Goal: Transaction & Acquisition: Purchase product/service

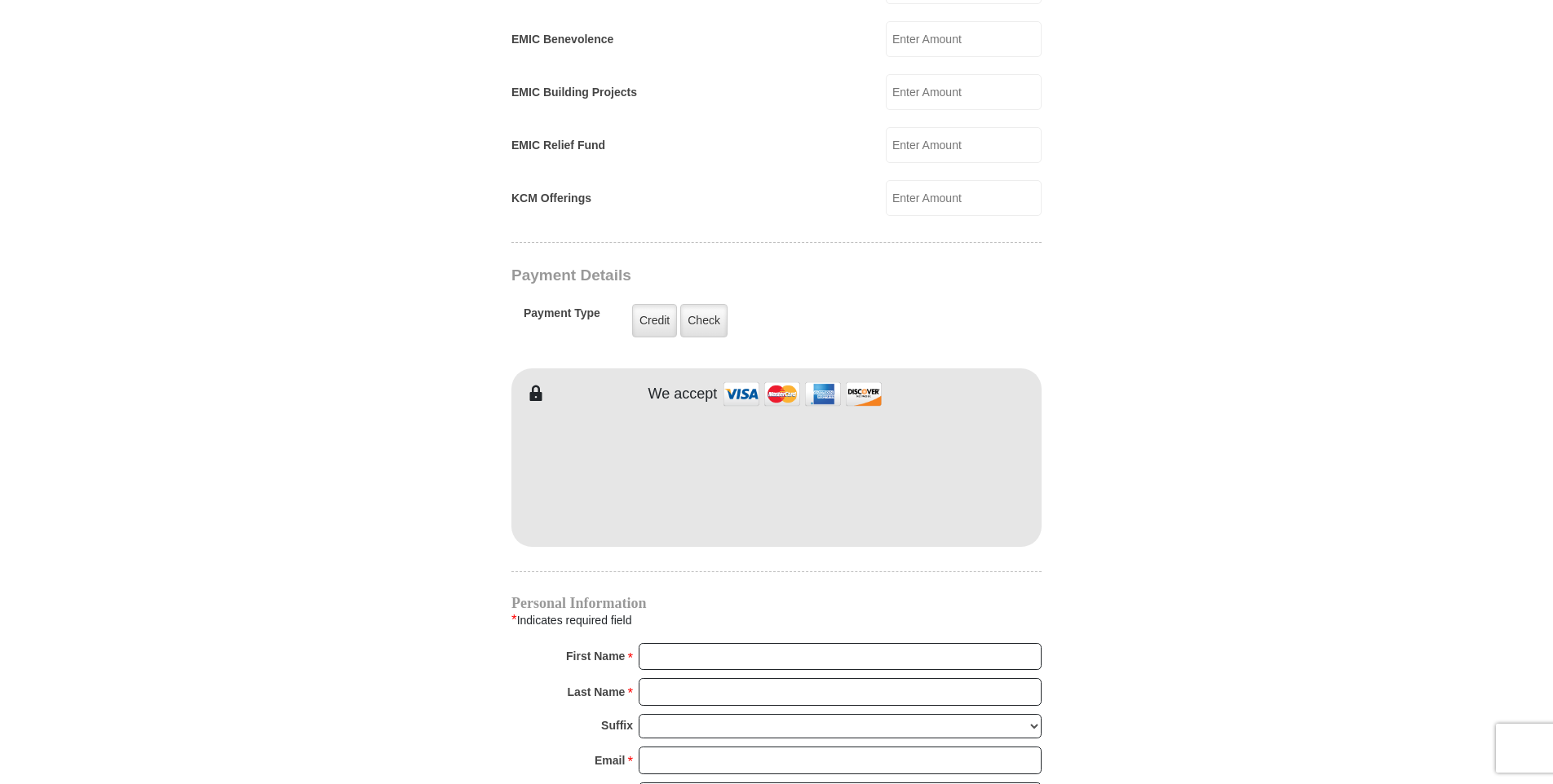
scroll to position [1304, 0]
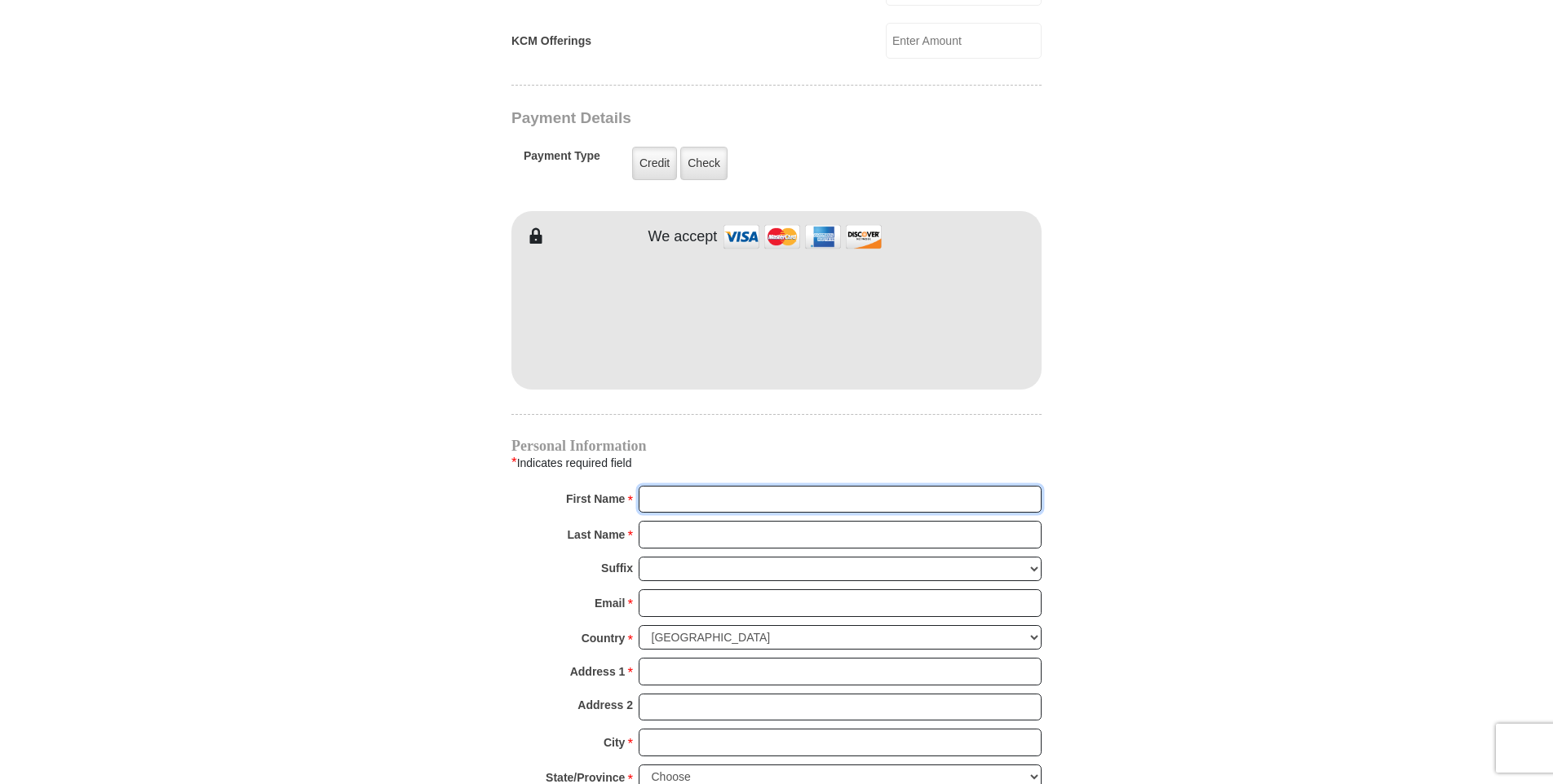
click at [782, 485] on input "First Name *" at bounding box center [840, 499] width 403 height 28
type input "Jill"
type input "Audette"
type input "glorylight37@gmail.com"
type input "12 MAIN CIR"
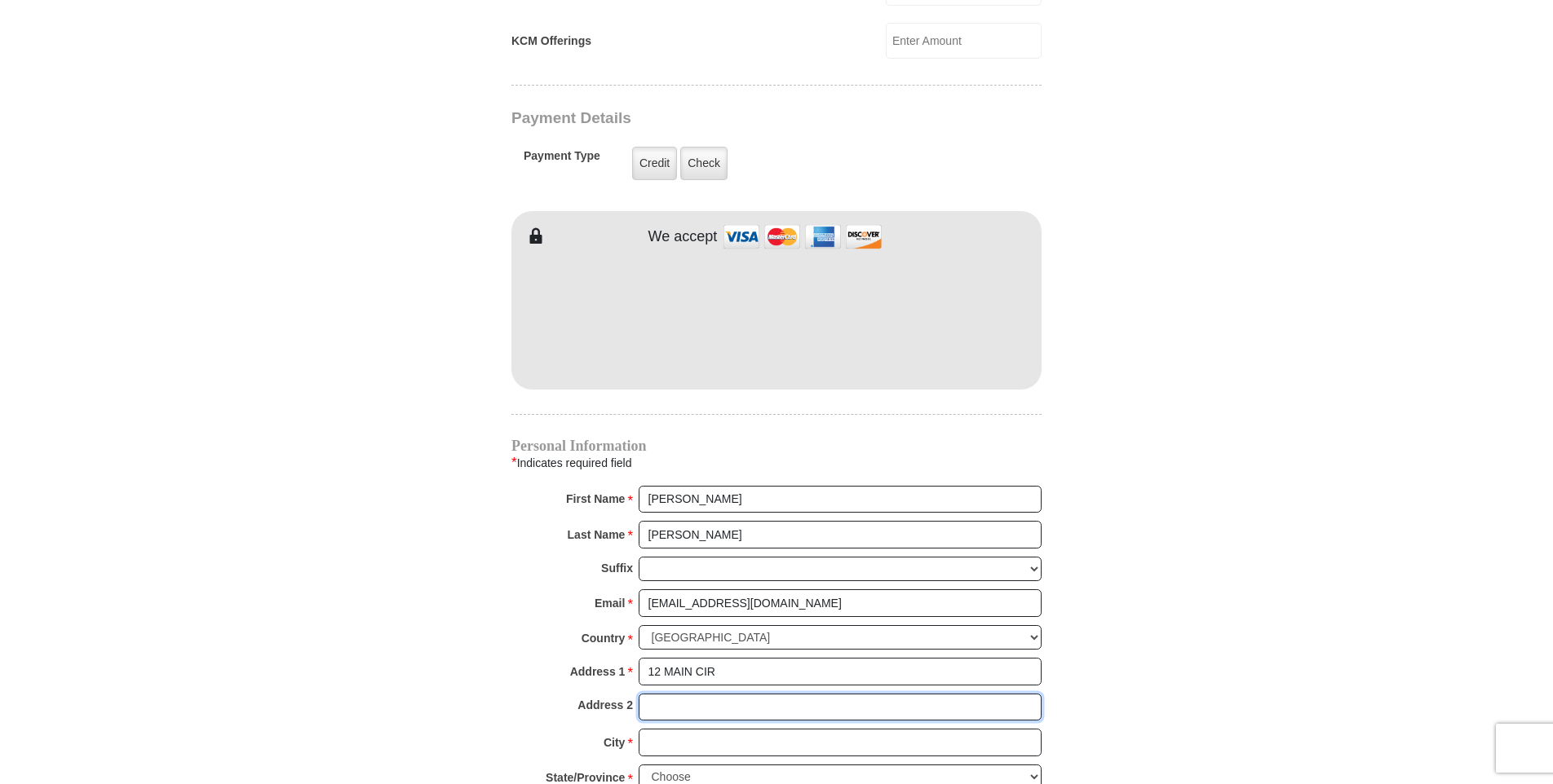
type input "12 MAIN CIR"
type input "SHREWSBURY"
select select "MA"
type input "01545"
type input "5088427754"
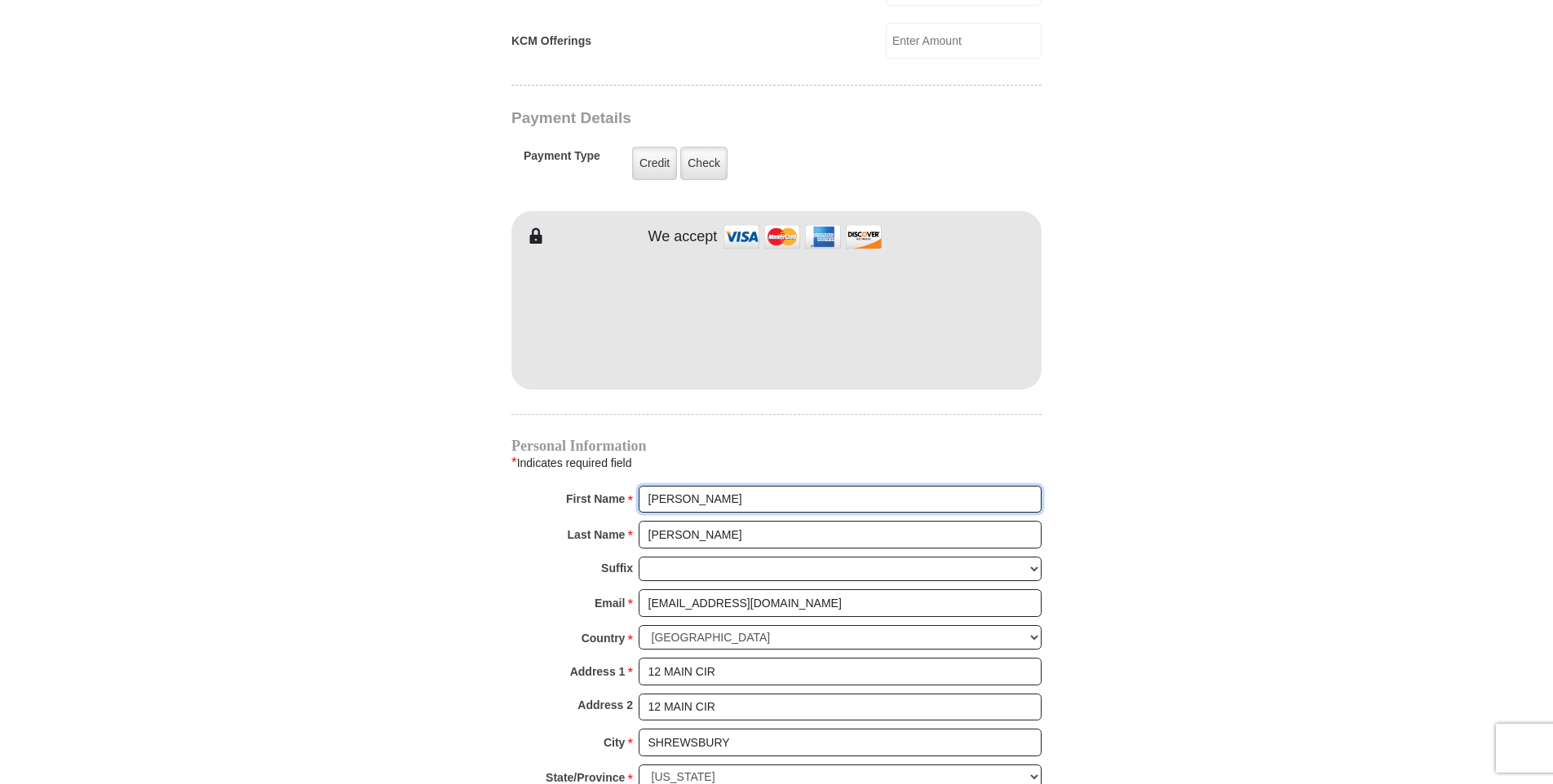
radio input "true"
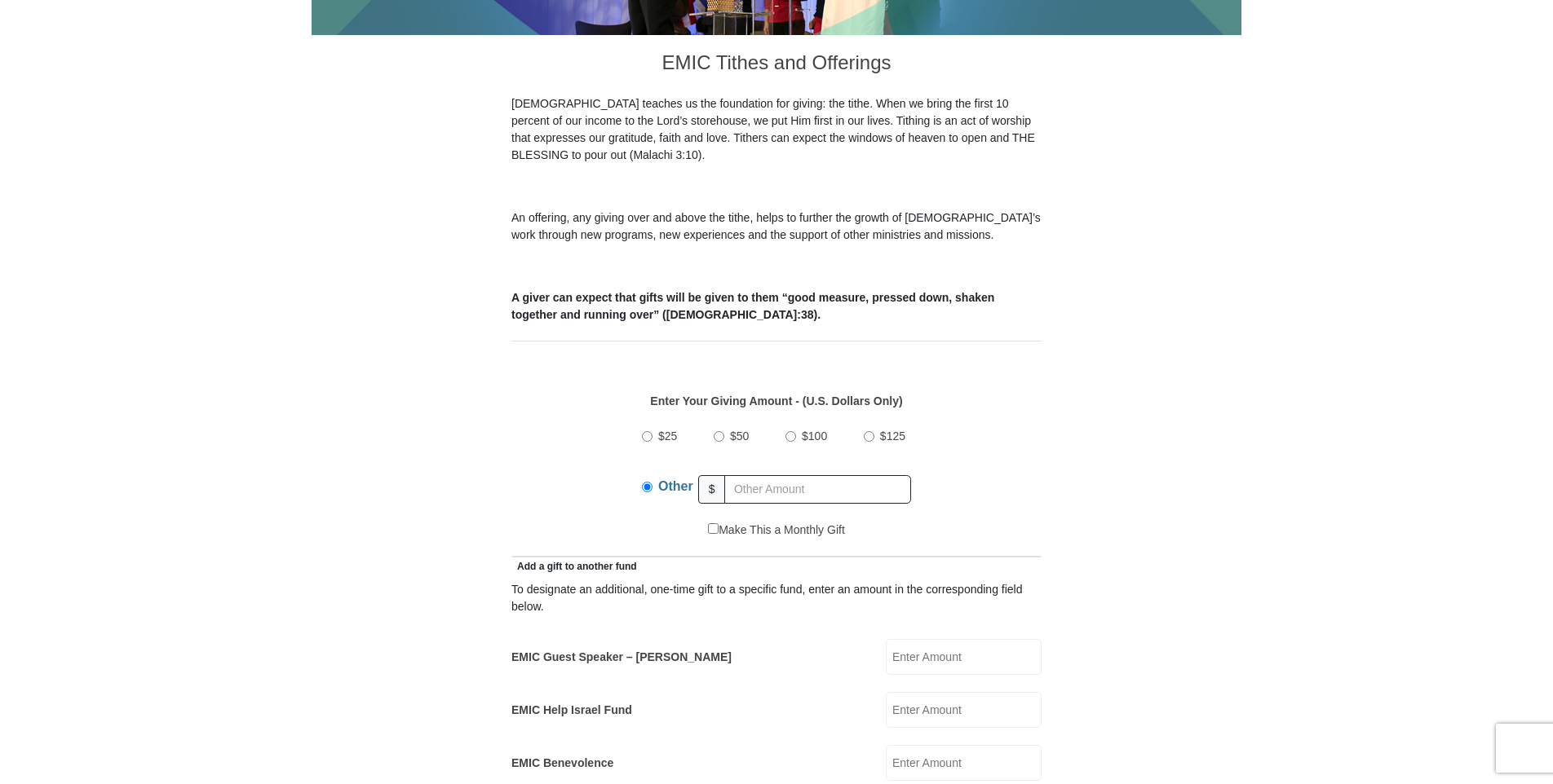
scroll to position [408, 0]
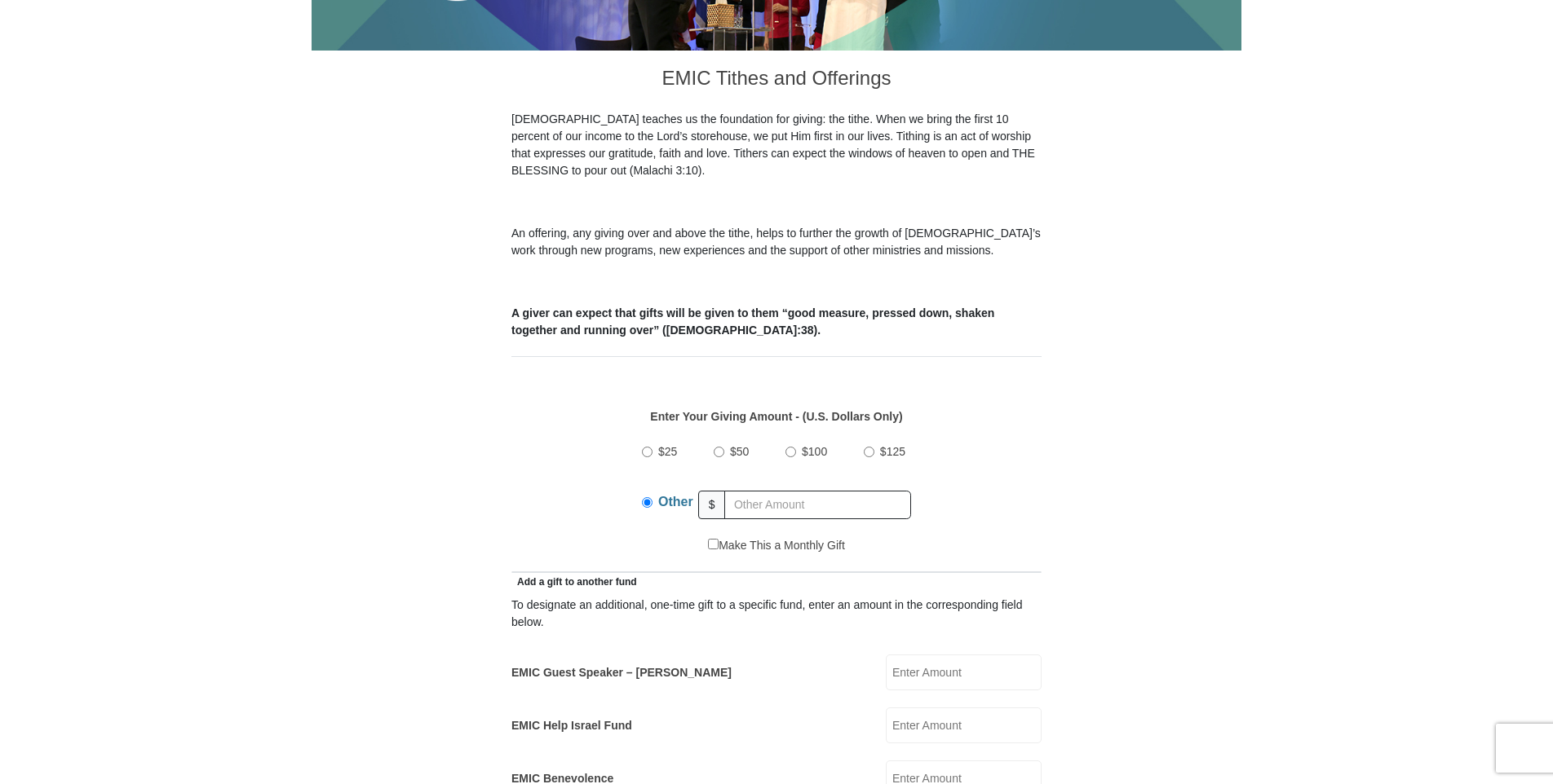
click at [719, 447] on input "$50" at bounding box center [719, 452] width 11 height 11
radio input "true"
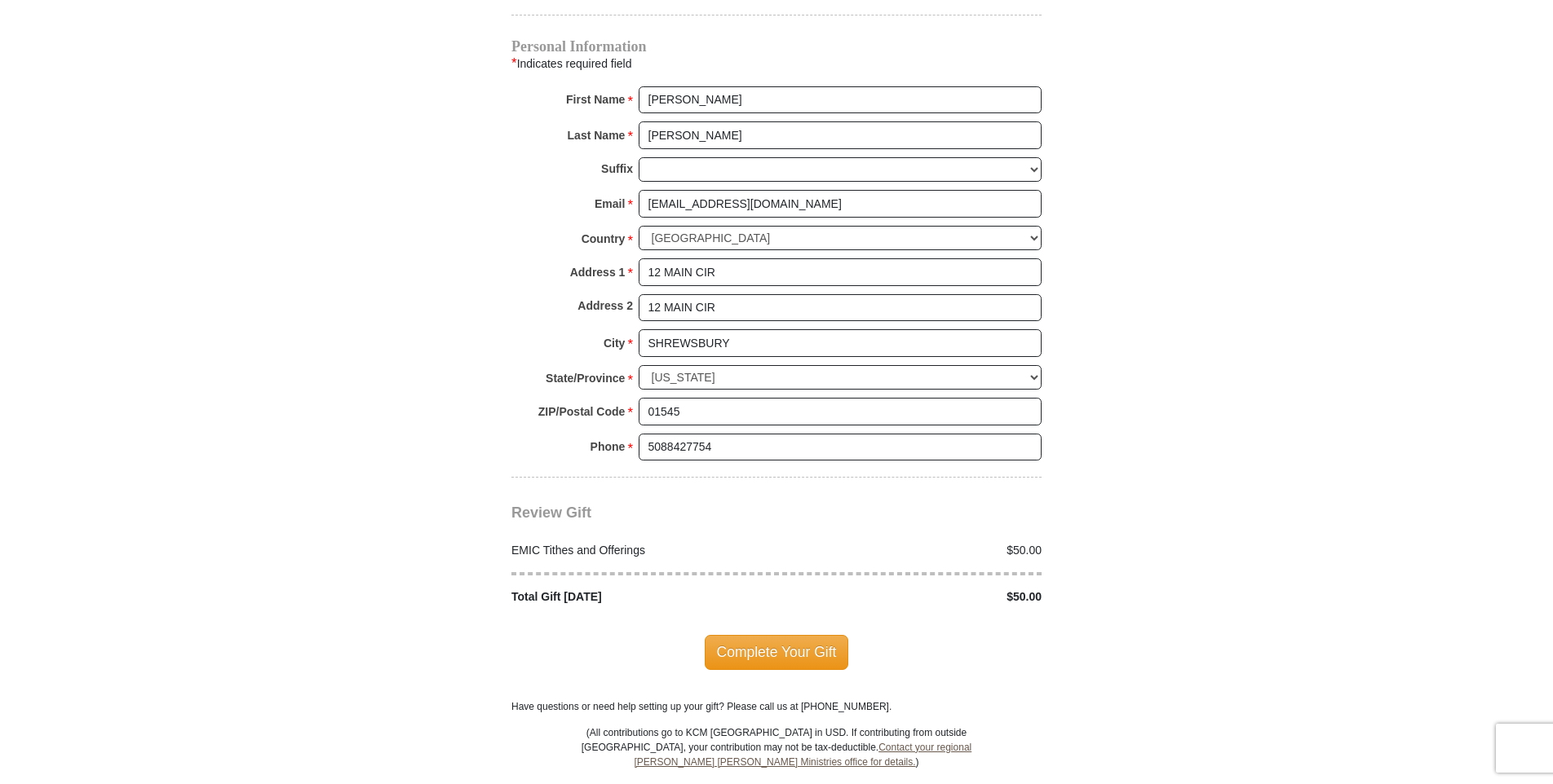
scroll to position [1711, 0]
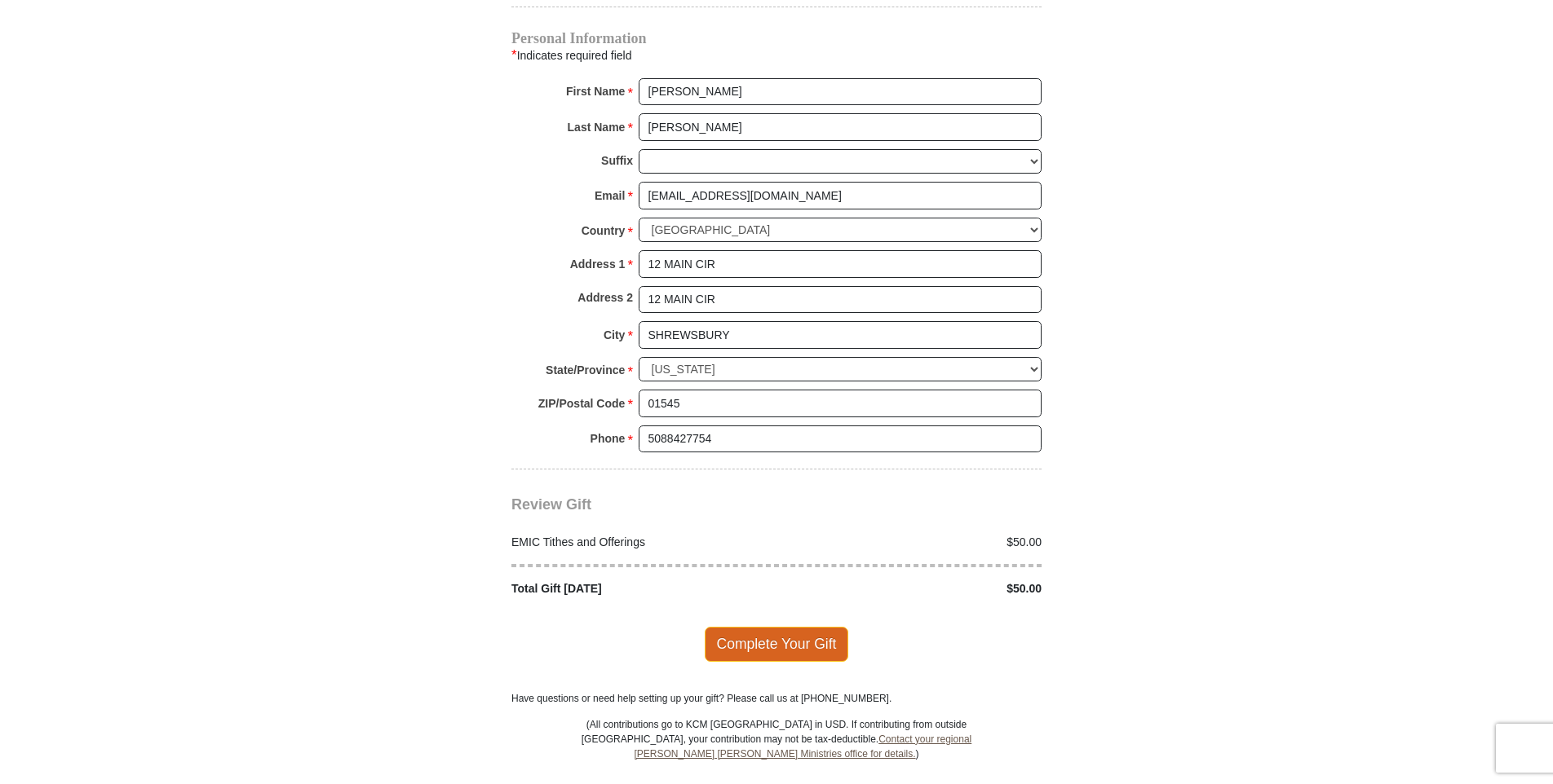
click at [770, 627] on span "Complete Your Gift" at bounding box center [776, 644] width 144 height 34
